Goal: Task Accomplishment & Management: Manage account settings

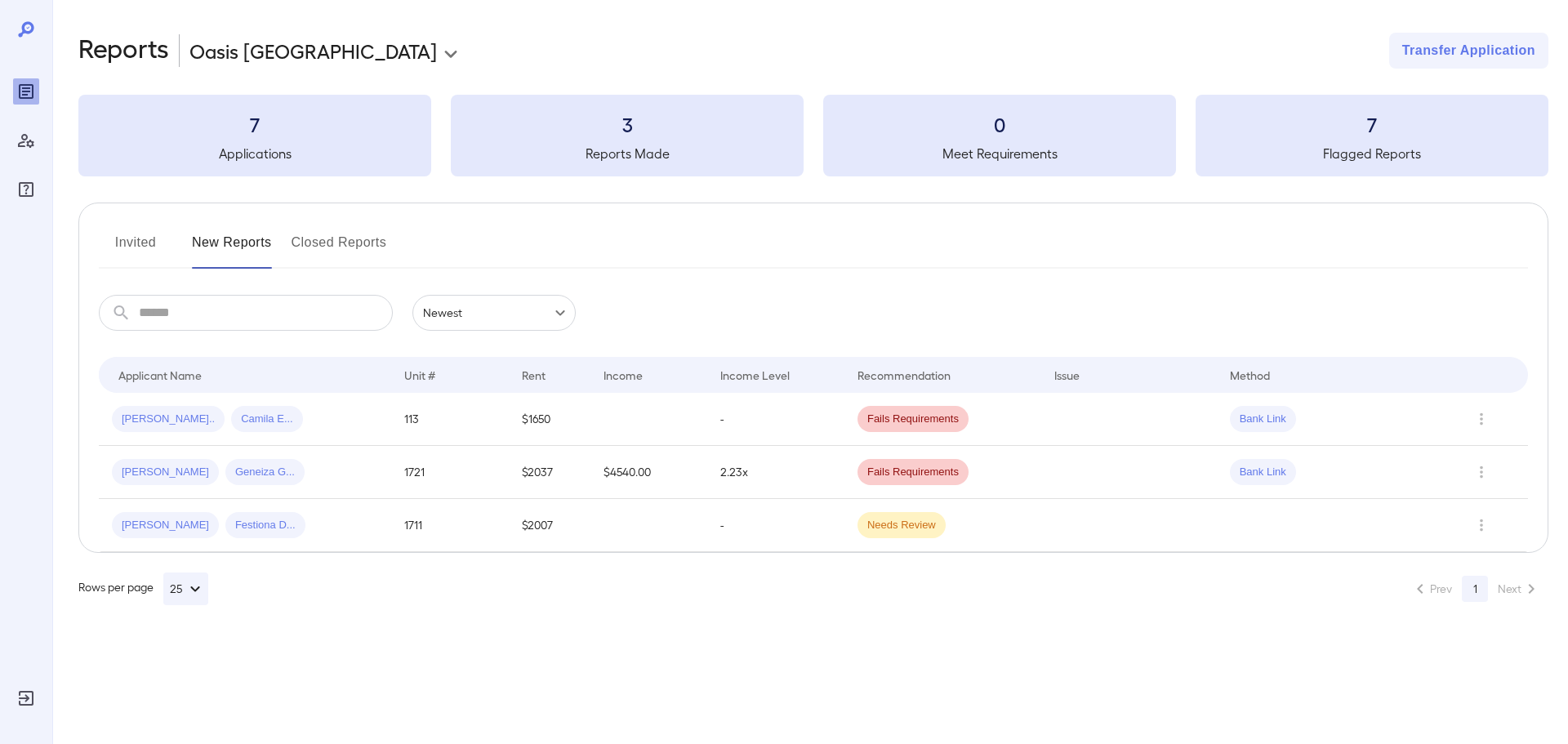
click at [277, 315] on input "text" at bounding box center [266, 312] width 254 height 36
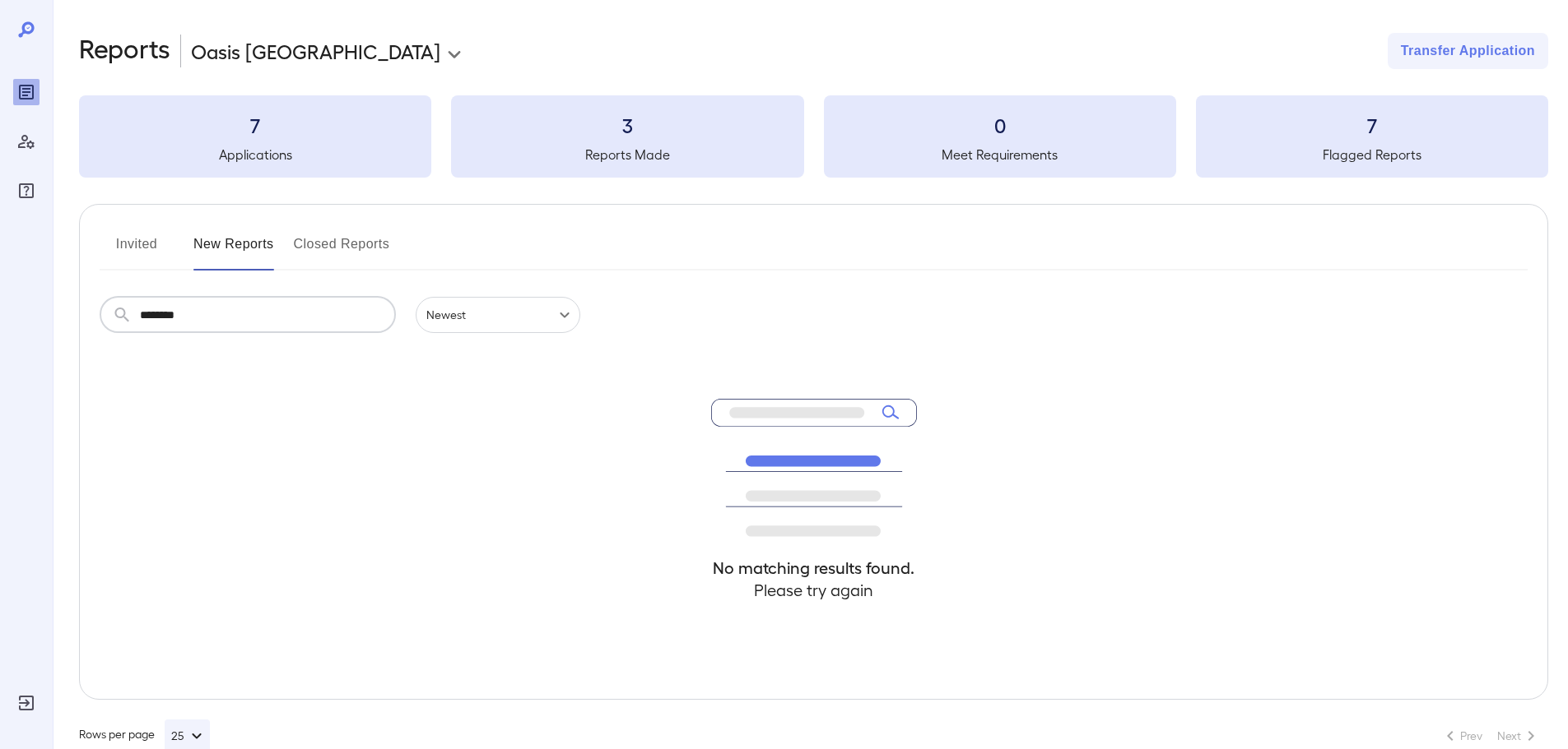
type input "********"
click at [445, 320] on body "**********" at bounding box center [784, 374] width 1568 height 749
click at [451, 349] on li "Newest" at bounding box center [498, 352] width 165 height 26
click at [245, 141] on div "7 Applications" at bounding box center [255, 137] width 352 height 82
click at [236, 246] on button "New Reports" at bounding box center [234, 251] width 81 height 39
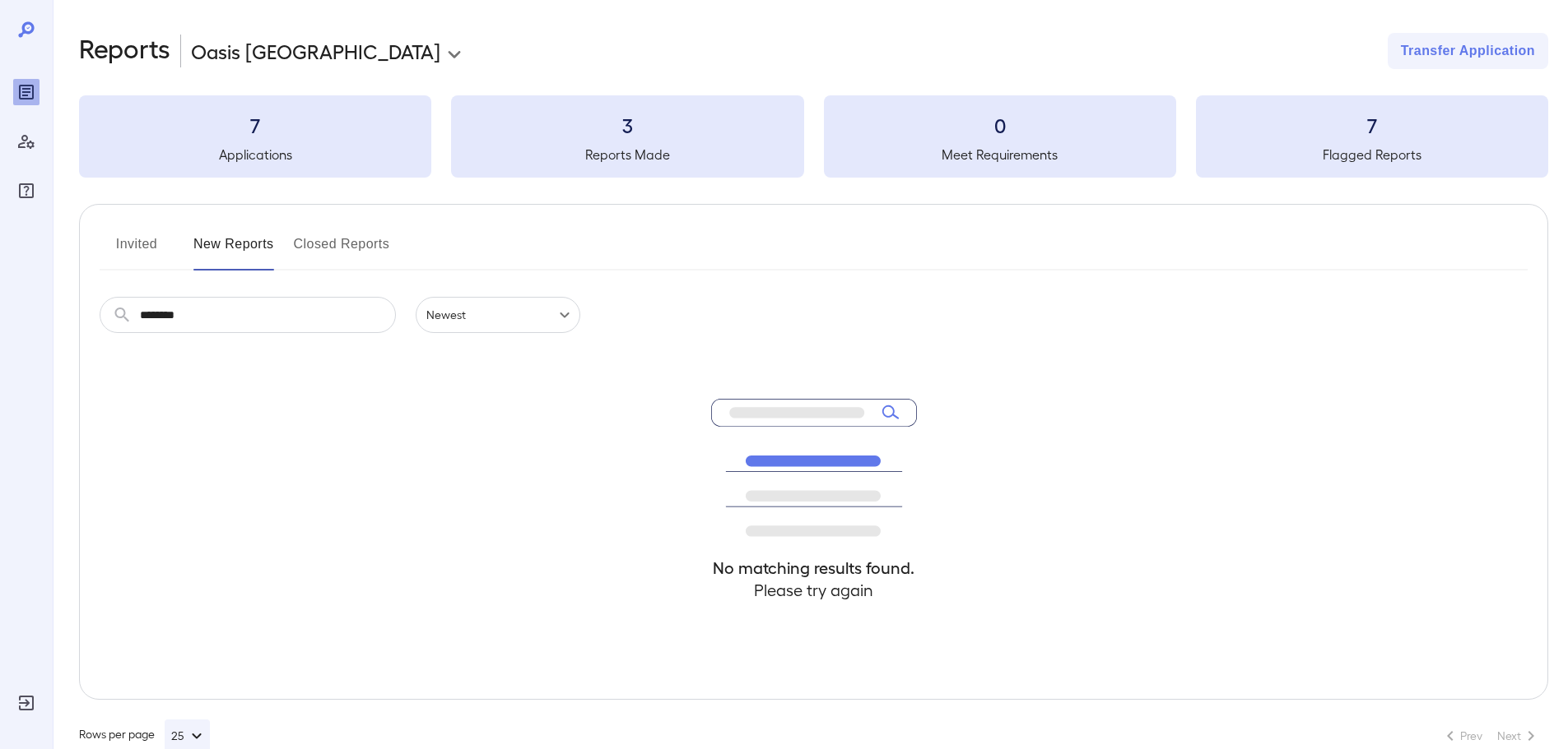
click at [256, 156] on h5 "Applications" at bounding box center [255, 155] width 352 height 20
click at [351, 455] on div "No matching results found. Please try again" at bounding box center [813, 516] width 1428 height 366
drag, startPoint x: 233, startPoint y: 317, endPoint x: 0, endPoint y: 309, distance: 233.1
click at [0, 309] on div "**********" at bounding box center [784, 374] width 1568 height 749
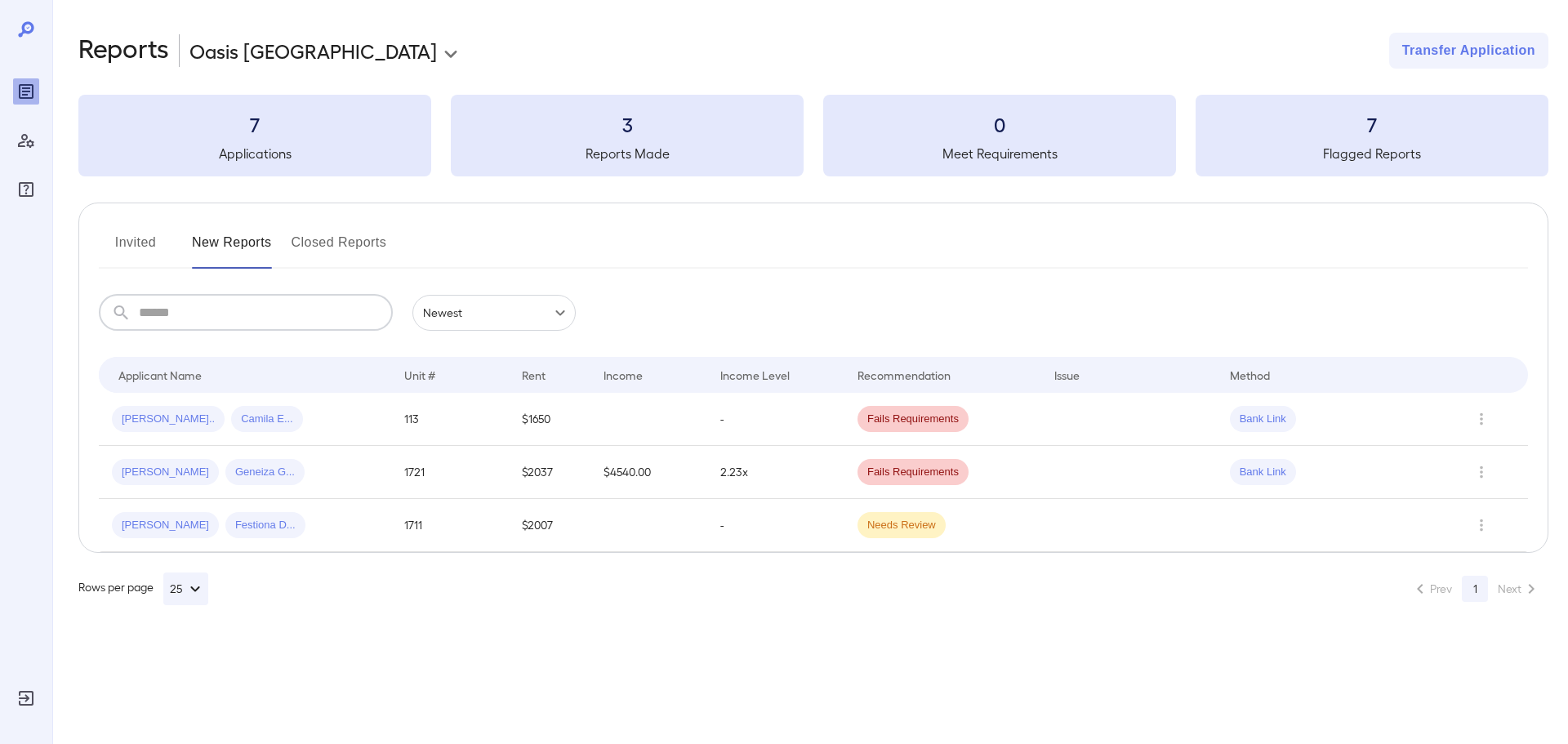
click at [1526, 588] on li "Next" at bounding box center [1519, 588] width 58 height 26
click at [541, 131] on h3 "3" at bounding box center [627, 124] width 353 height 26
click at [1013, 154] on h5 "Meet Requirements" at bounding box center [1000, 154] width 353 height 20
click at [33, 32] on icon at bounding box center [26, 29] width 20 height 20
click at [29, 30] on icon at bounding box center [26, 29] width 20 height 20
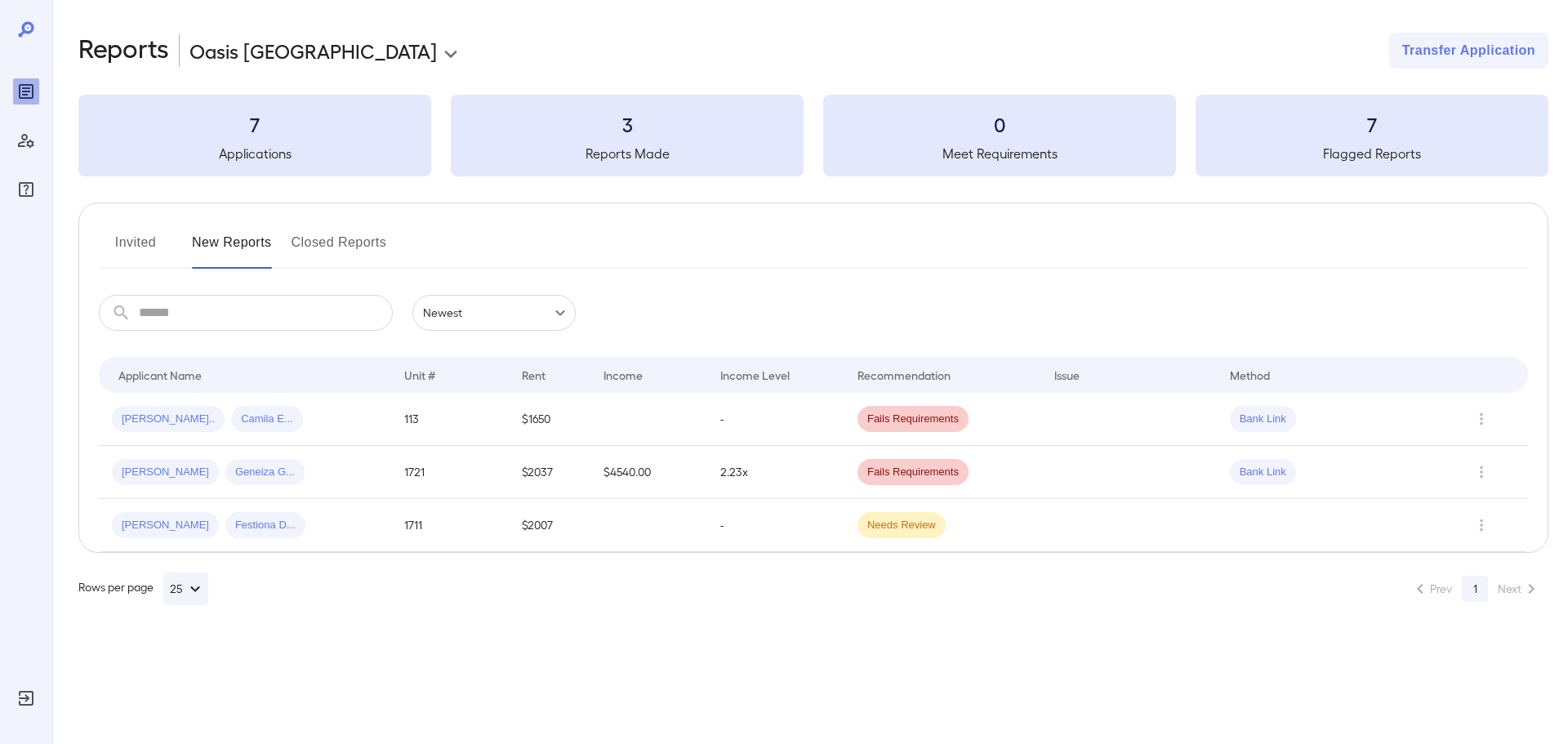
click at [199, 590] on icon "button" at bounding box center [195, 589] width 20 height 20
click at [187, 689] on p "100" at bounding box center [184, 692] width 17 height 16
click at [1509, 590] on li "Next" at bounding box center [1519, 588] width 58 height 26
click at [115, 242] on button "Invited" at bounding box center [135, 249] width 74 height 39
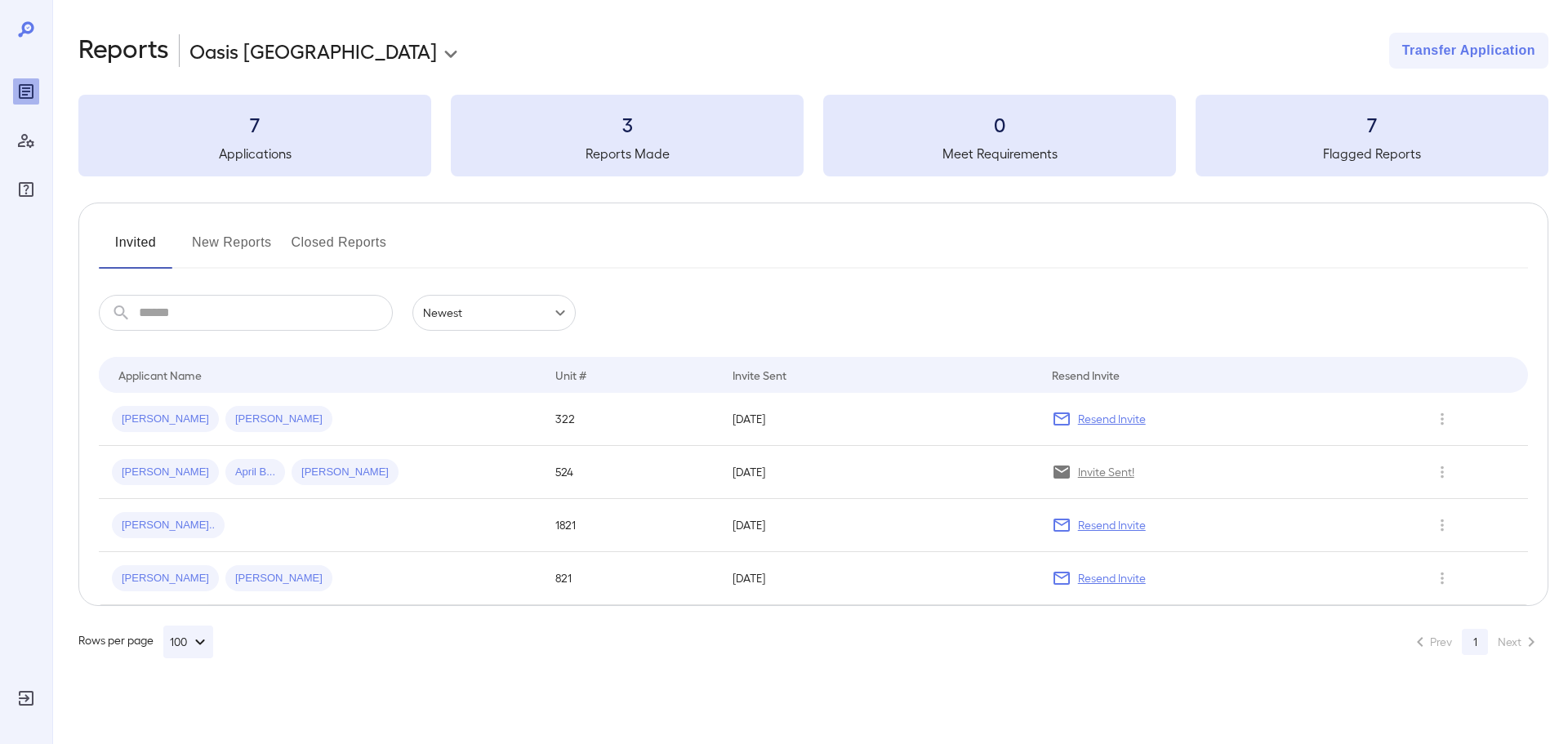
click at [173, 324] on input "text" at bounding box center [266, 312] width 254 height 36
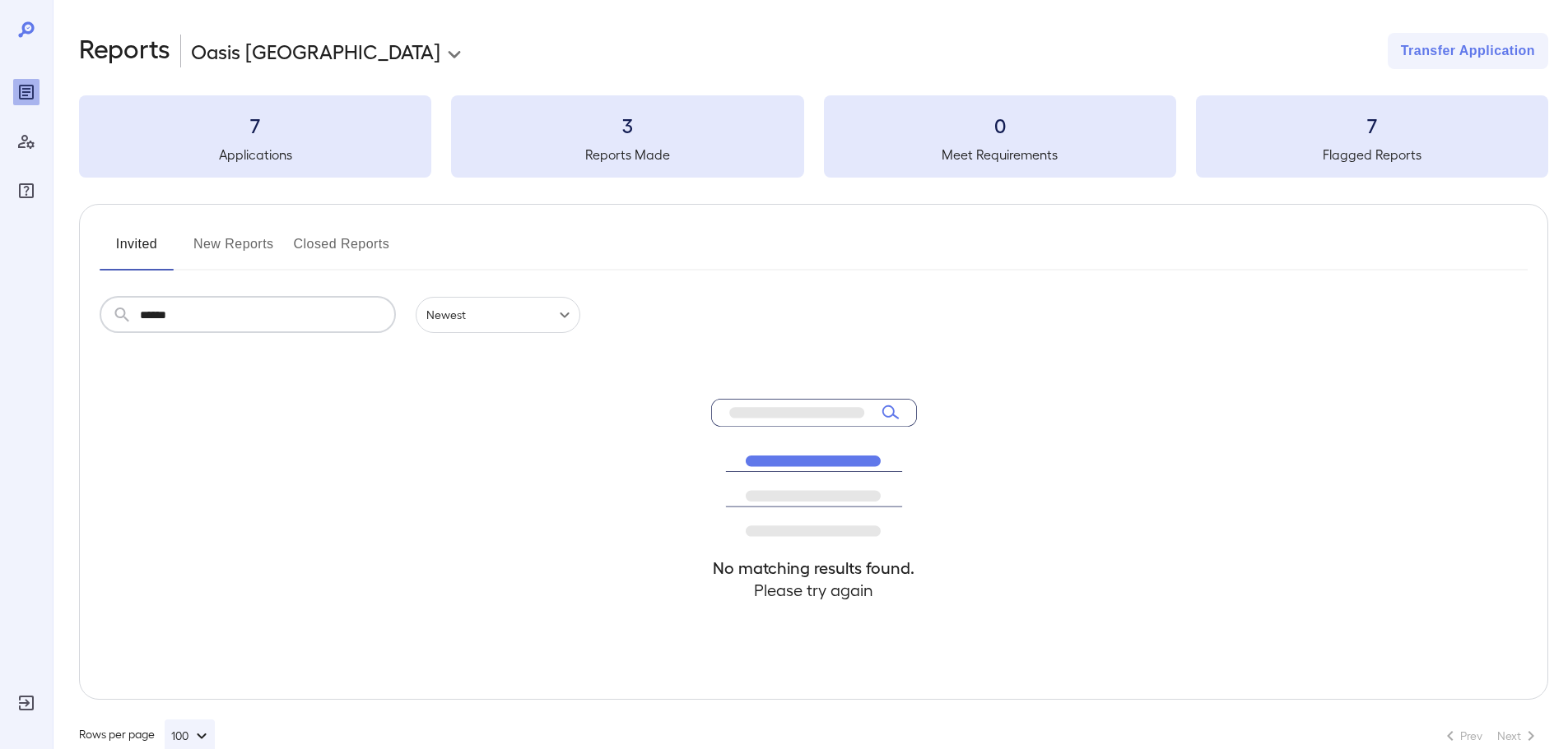
type input "******"
click at [128, 240] on button "Invited" at bounding box center [136, 251] width 74 height 39
drag, startPoint x: 211, startPoint y: 318, endPoint x: 28, endPoint y: 296, distance: 184.3
click at [22, 307] on div "**********" at bounding box center [784, 374] width 1568 height 749
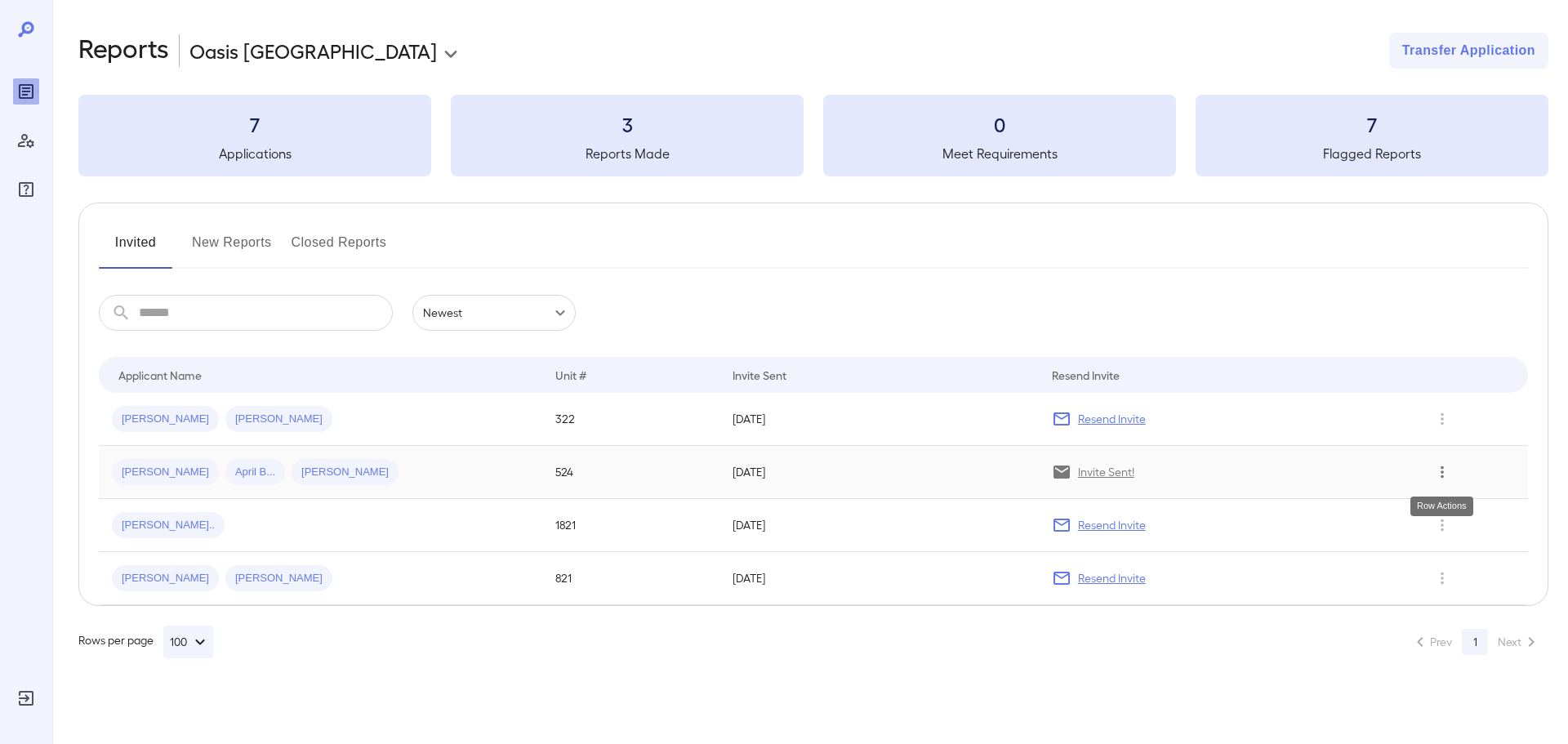
click at [1442, 468] on icon "Row Actions" at bounding box center [1443, 473] width 4 height 12
click at [1455, 510] on li "View Application" at bounding box center [1490, 505] width 129 height 26
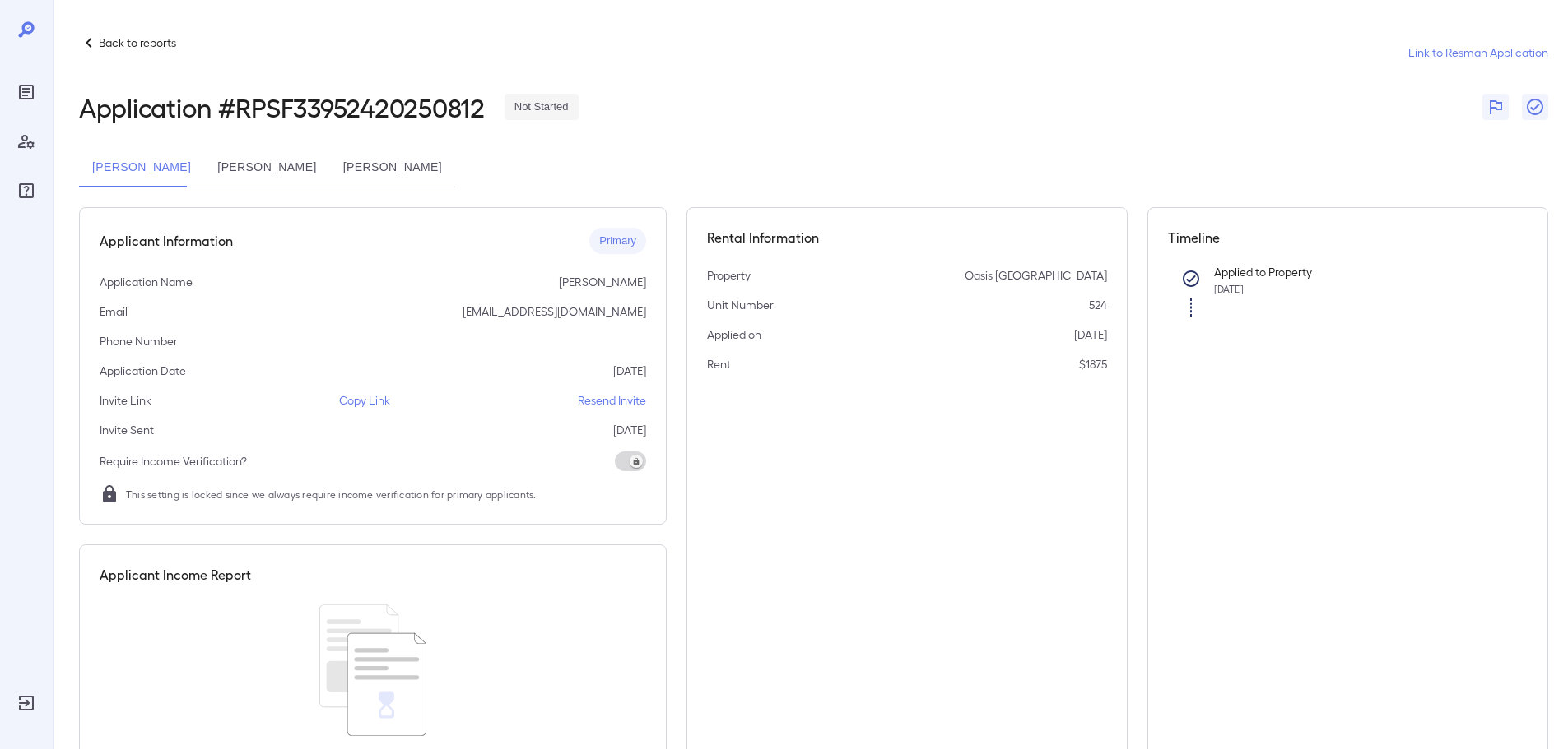
click at [607, 400] on p "Resend Invite" at bounding box center [612, 400] width 68 height 16
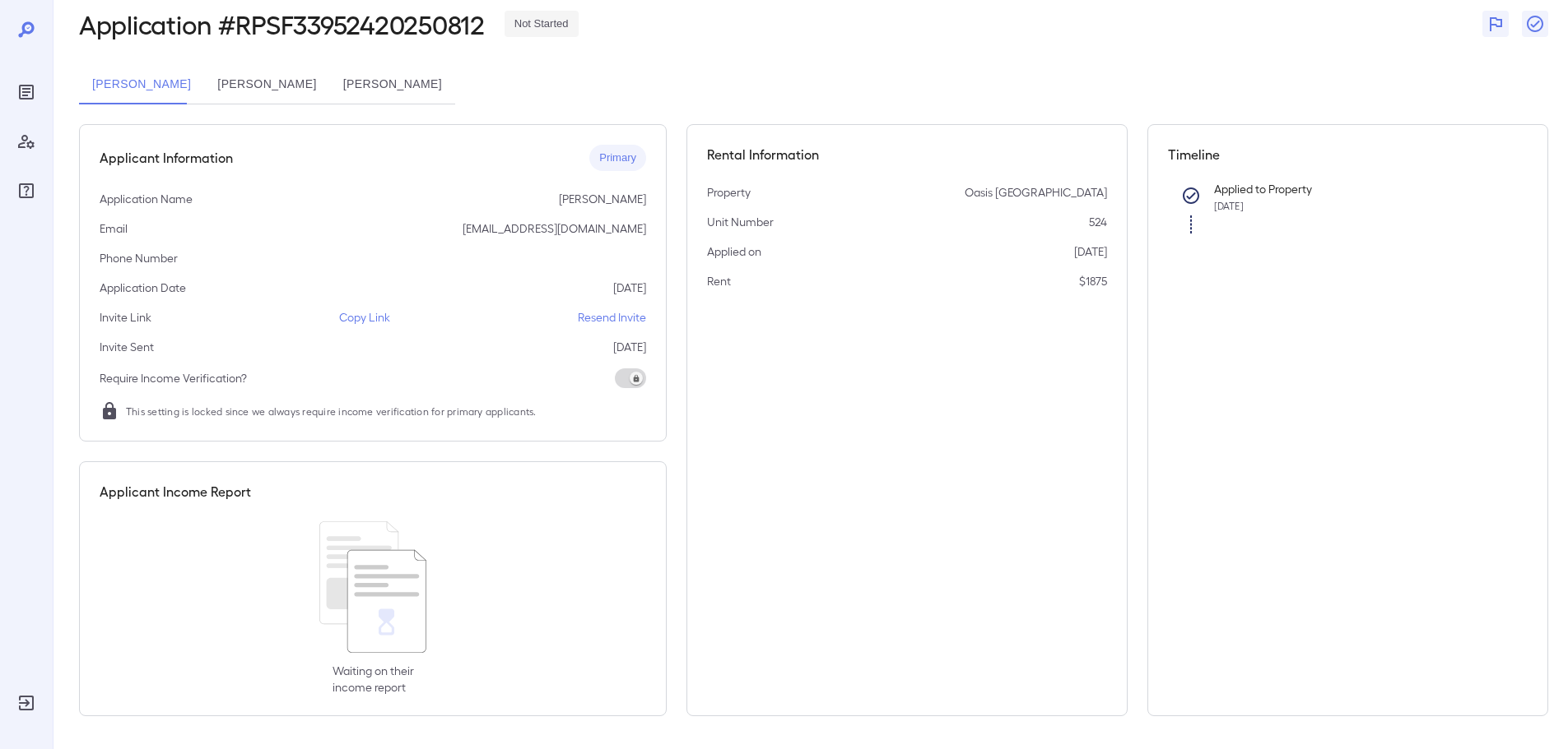
click at [612, 321] on p "Resend Invite" at bounding box center [612, 317] width 68 height 16
click at [395, 85] on button "[PERSON_NAME]" at bounding box center [393, 85] width 126 height 39
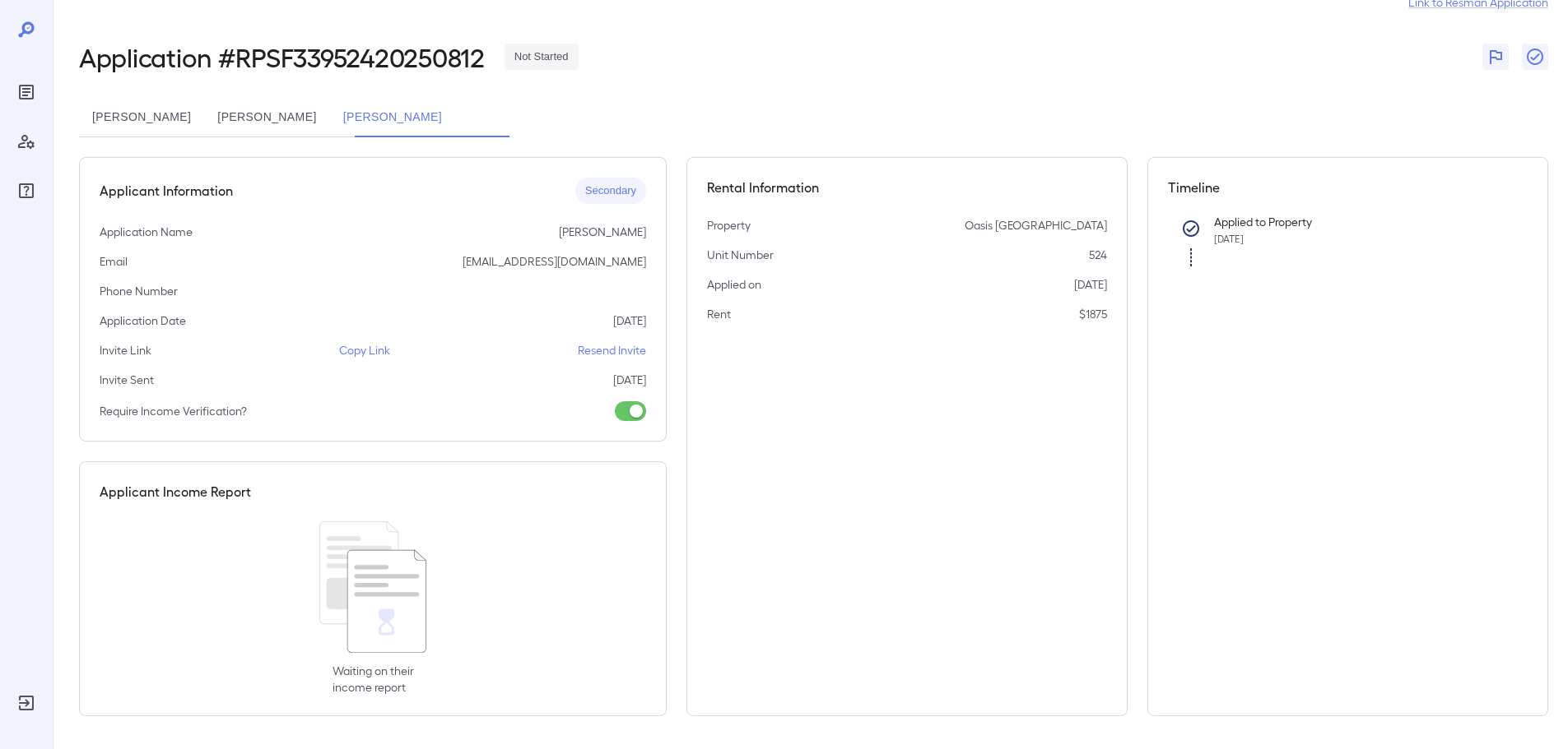
scroll to position [50, 0]
click at [593, 349] on p "Resend Invite" at bounding box center [612, 350] width 68 height 16
